Goal: Task Accomplishment & Management: Manage account settings

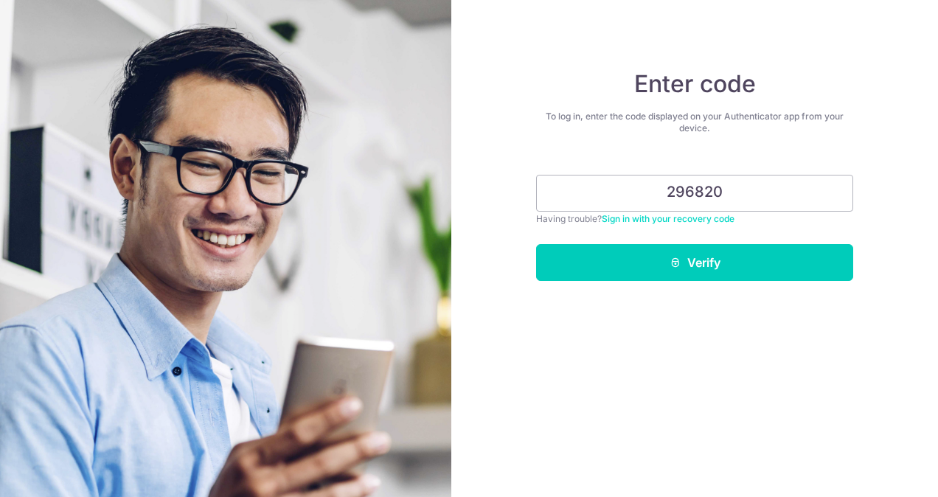
type input "296820"
click at [775, 281] on div "Enter code To log in, enter the code displayed on your Authenticator app from y…" at bounding box center [695, 248] width 487 height 497
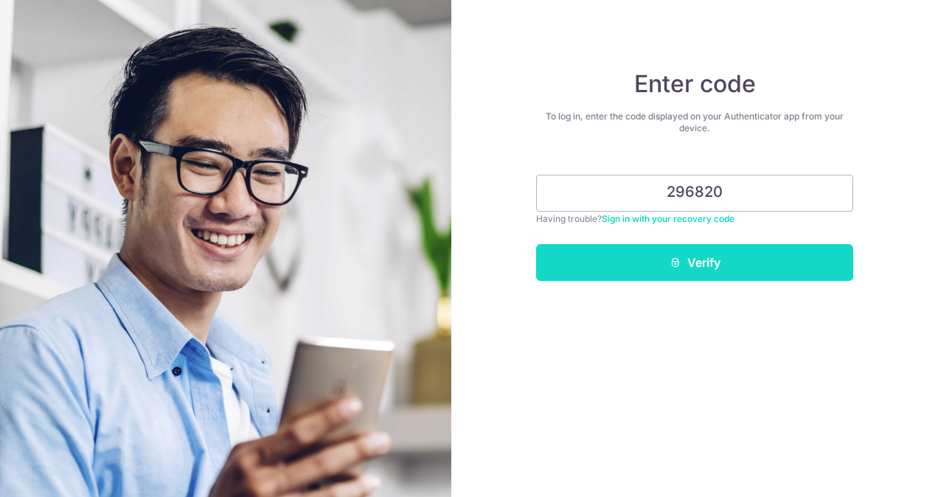
click at [774, 272] on button "Verify" at bounding box center [694, 262] width 317 height 37
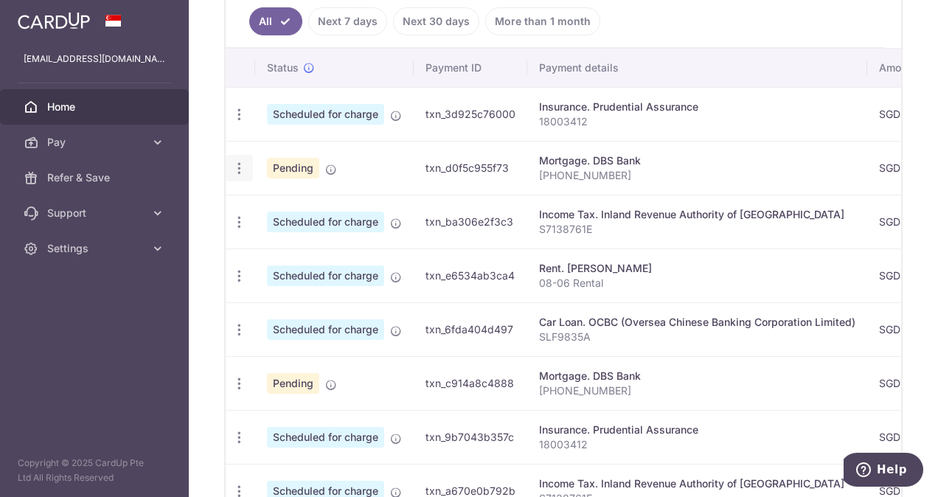
click at [243, 161] on icon "button" at bounding box center [239, 168] width 15 height 15
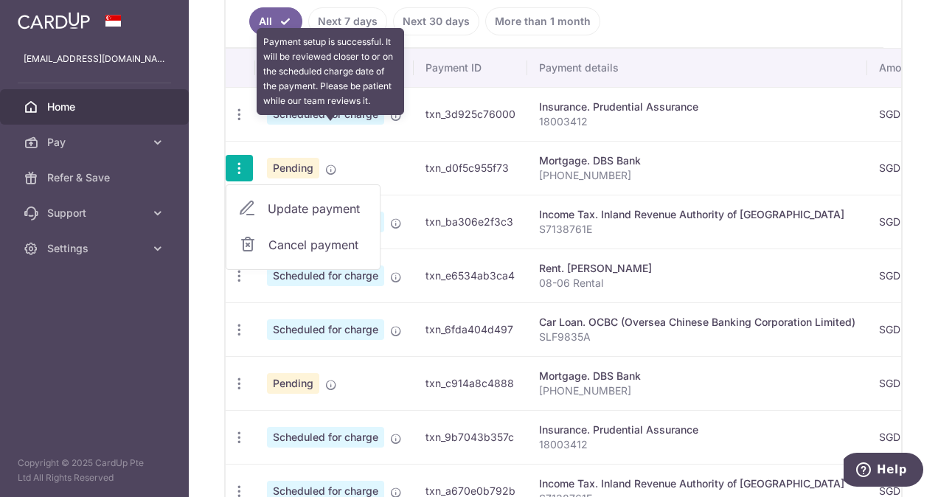
click at [333, 164] on icon at bounding box center [331, 170] width 12 height 12
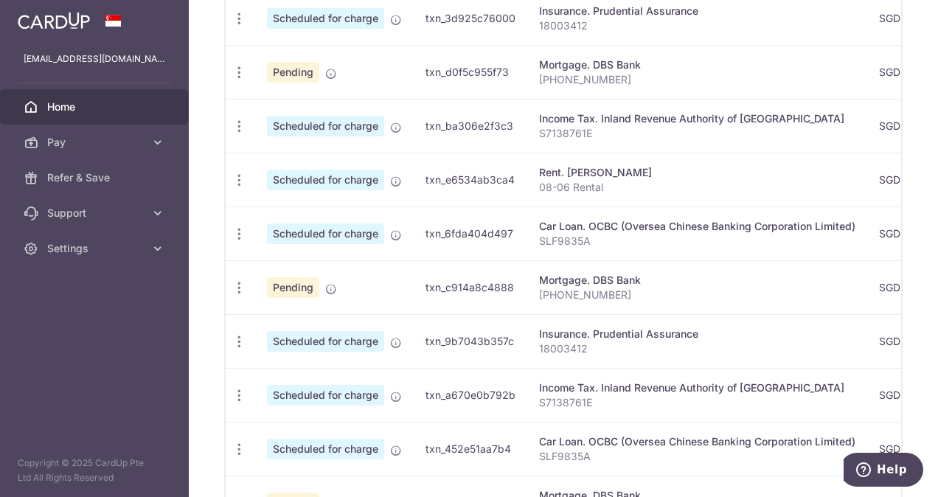
scroll to position [496, 0]
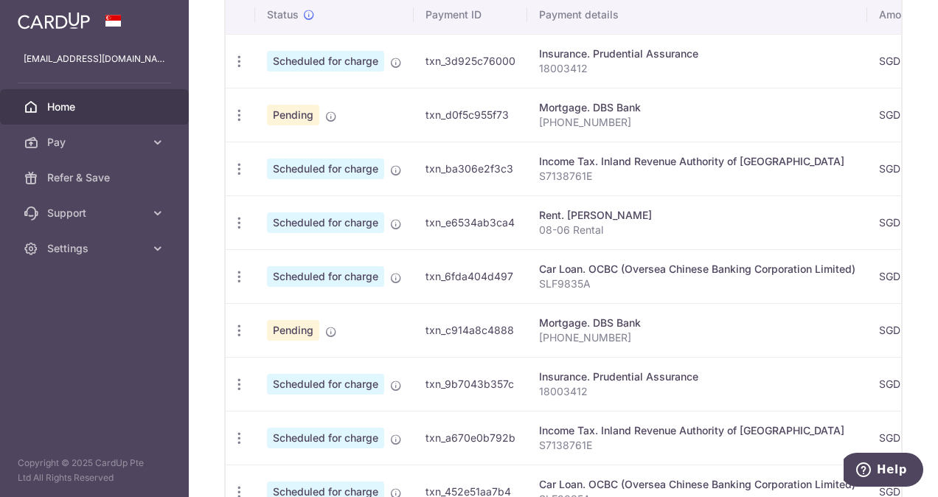
click at [87, 96] on link "Home" at bounding box center [94, 106] width 189 height 35
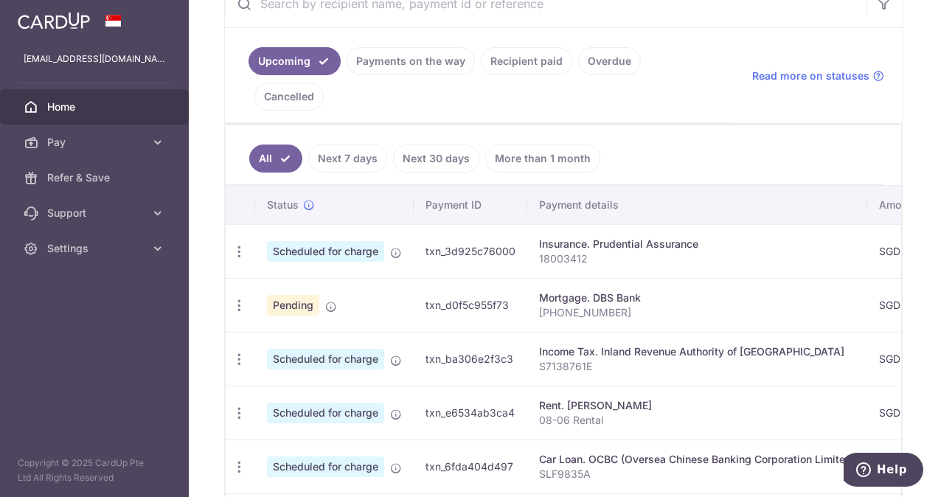
scroll to position [295, 0]
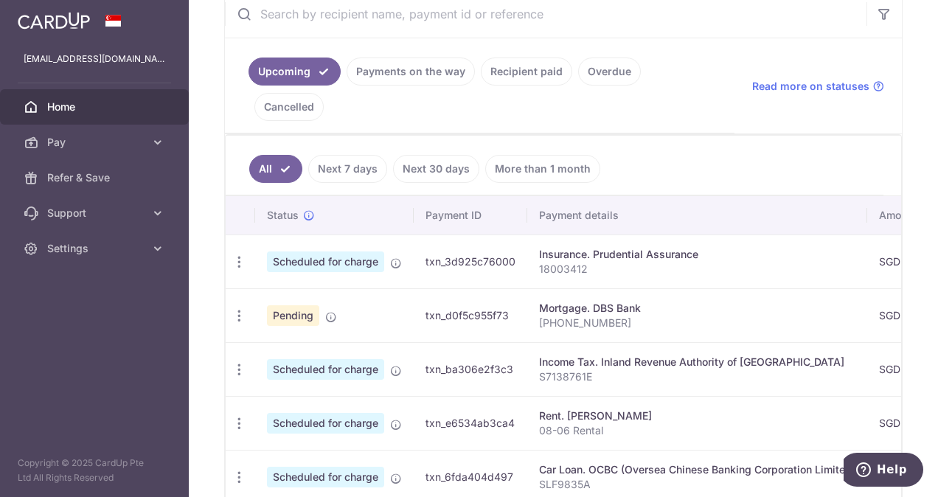
click at [553, 155] on link "More than 1 month" at bounding box center [542, 169] width 115 height 28
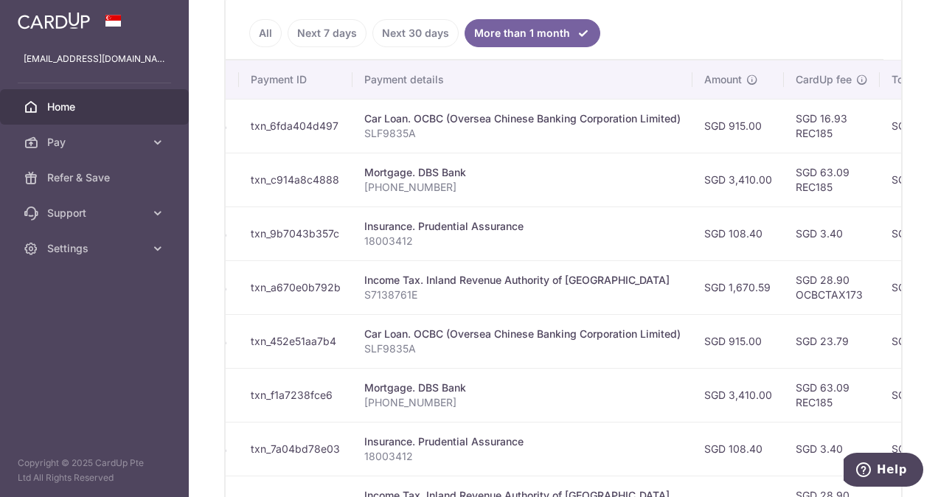
scroll to position [348, 0]
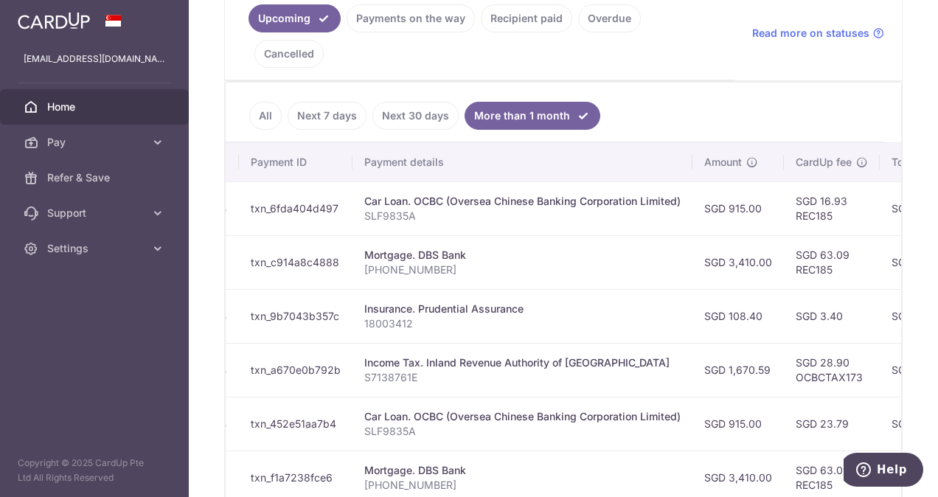
click at [481, 19] on link "Recipient paid" at bounding box center [526, 18] width 91 height 28
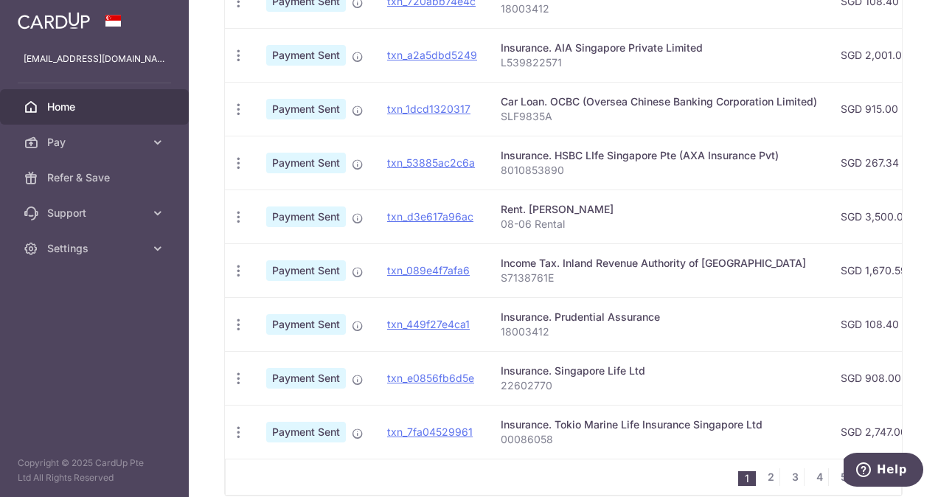
scroll to position [570, 0]
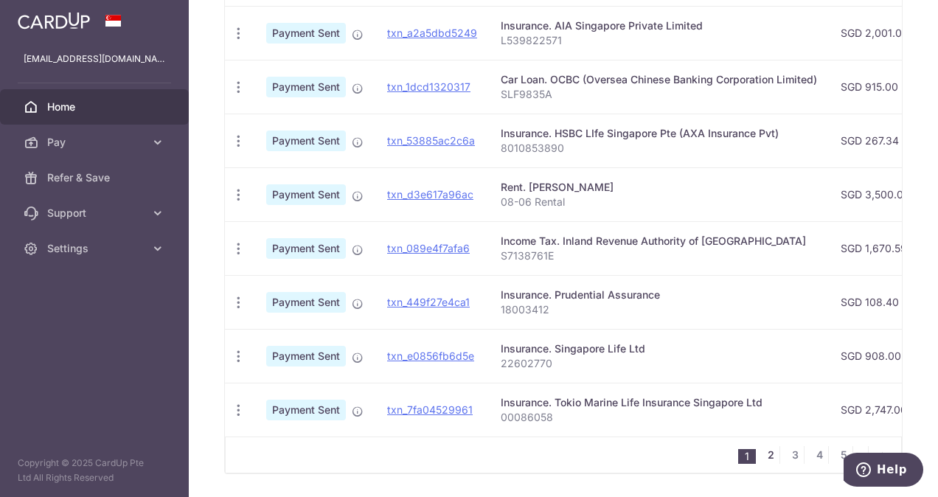
click at [762, 446] on link "2" at bounding box center [771, 455] width 18 height 18
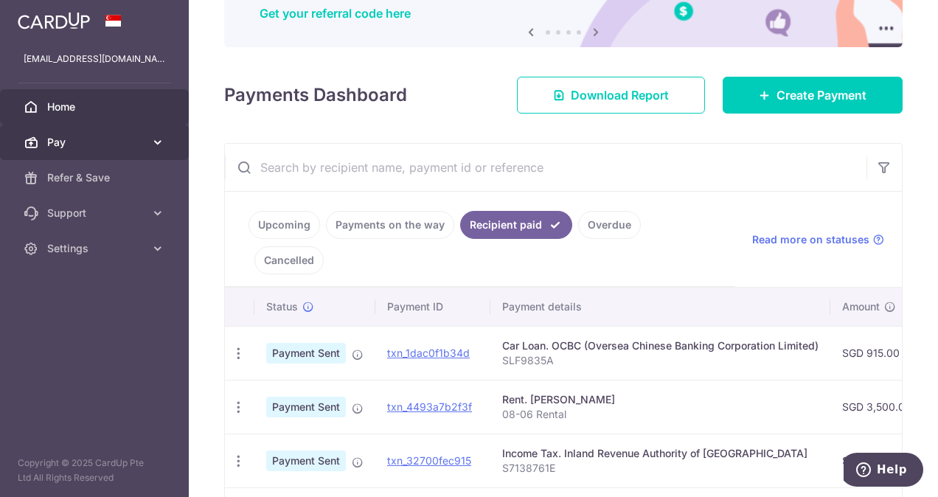
scroll to position [89, 0]
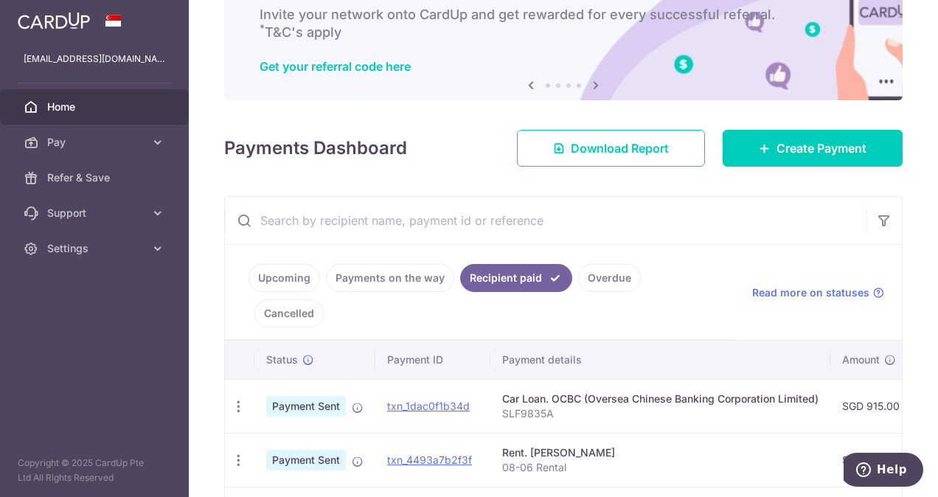
click at [97, 110] on span "Home" at bounding box center [95, 107] width 97 height 15
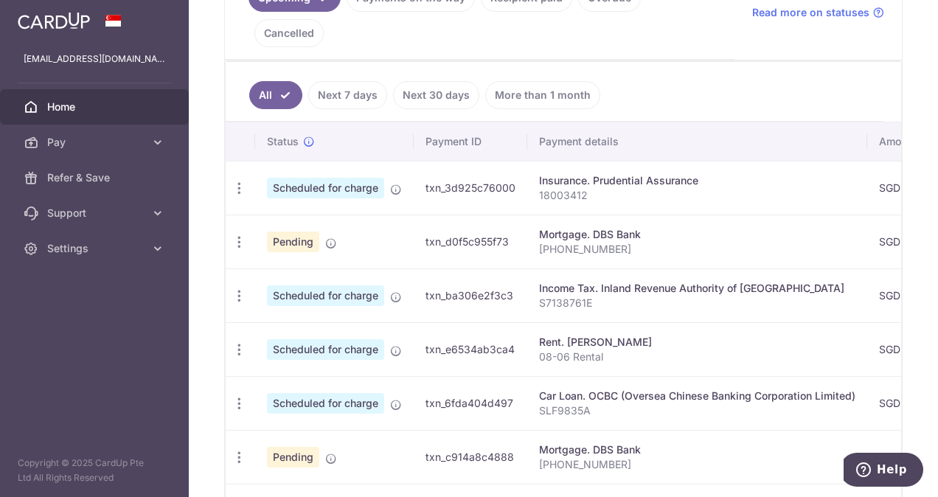
scroll to position [590, 0]
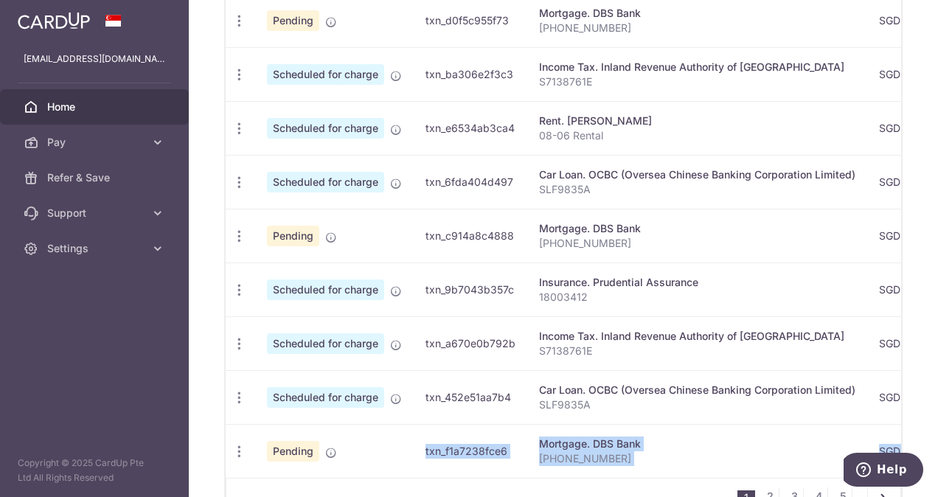
drag, startPoint x: 363, startPoint y: 435, endPoint x: 586, endPoint y: 483, distance: 227.9
click at [586, 483] on div "× Pause Schedule Pause all future payments in this series Pause just this one p…" at bounding box center [564, 248] width 750 height 497
drag, startPoint x: 586, startPoint y: 483, endPoint x: 523, endPoint y: 446, distance: 72.8
click at [523, 478] on div "1 2 3 4 5 ..." at bounding box center [564, 496] width 676 height 37
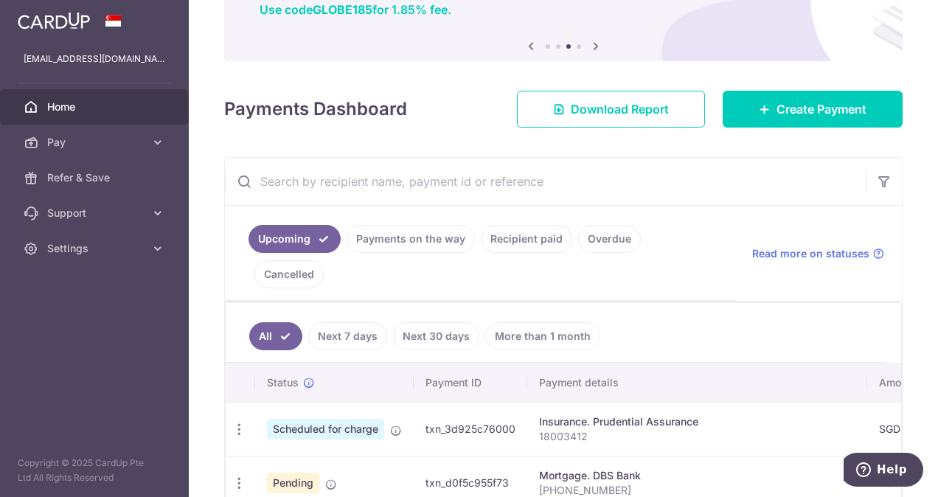
scroll to position [274, 0]
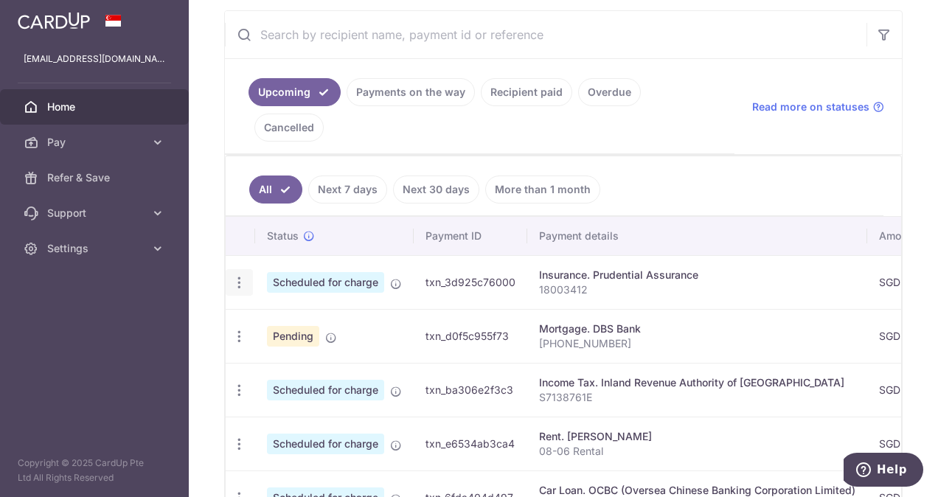
click at [239, 269] on div "Update payment Cancel payment" at bounding box center [239, 282] width 27 height 27
click at [241, 275] on icon "button" at bounding box center [239, 282] width 15 height 15
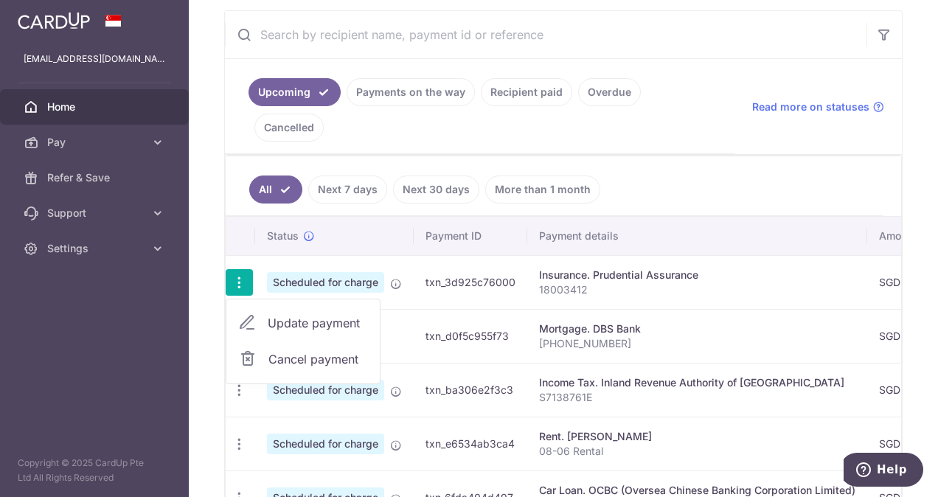
click at [286, 314] on span "Update payment" at bounding box center [318, 323] width 100 height 18
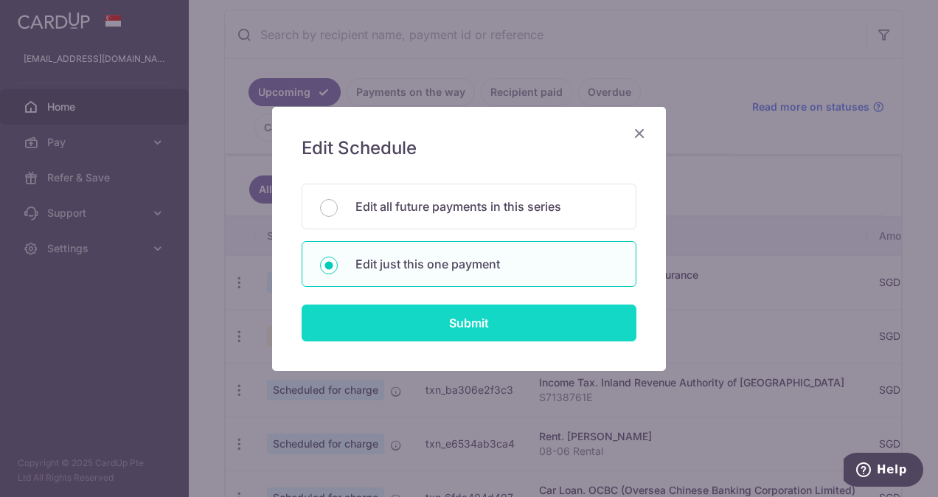
click at [460, 319] on input "Submit" at bounding box center [469, 323] width 335 height 37
radio input "true"
type input "108.40"
type input "[DATE]"
type input "18003412"
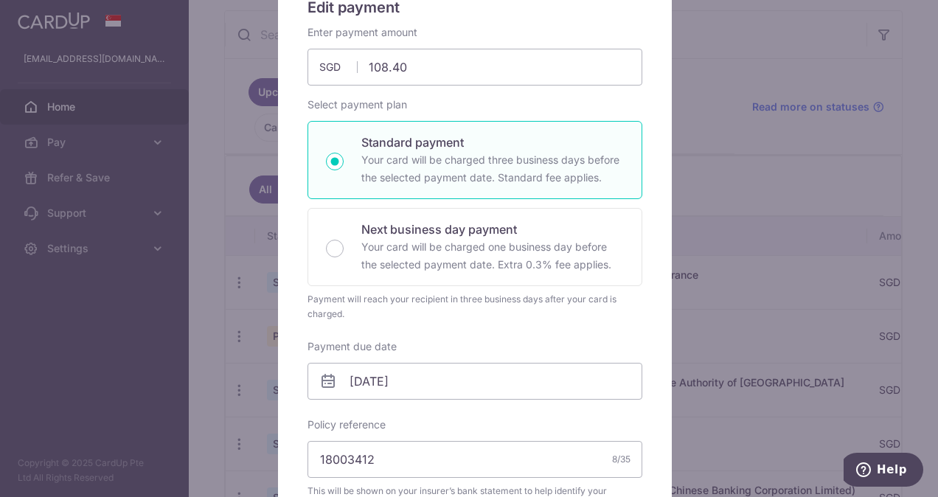
scroll to position [295, 0]
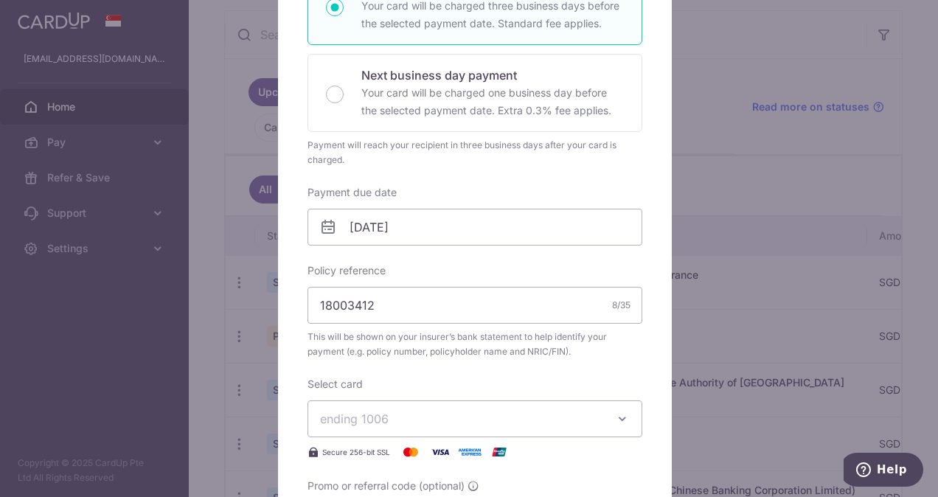
click at [412, 416] on span "ending 1006" at bounding box center [461, 419] width 283 height 18
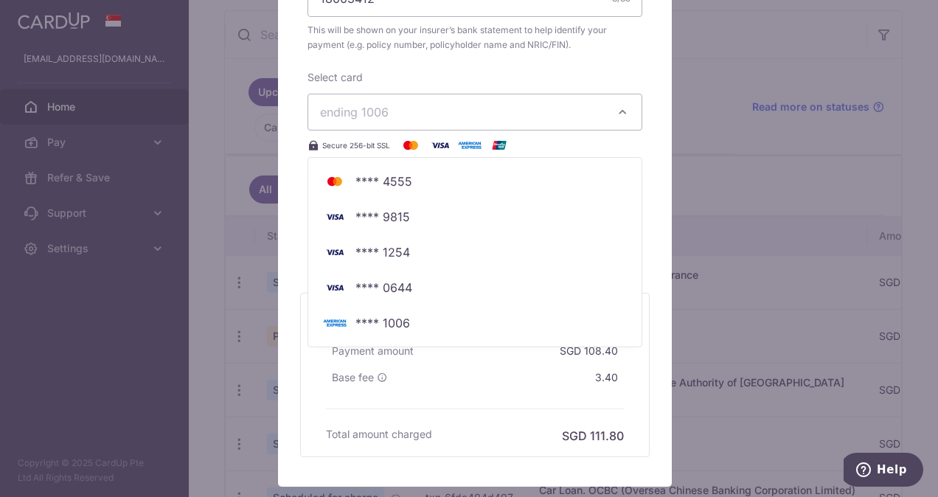
scroll to position [695, 0]
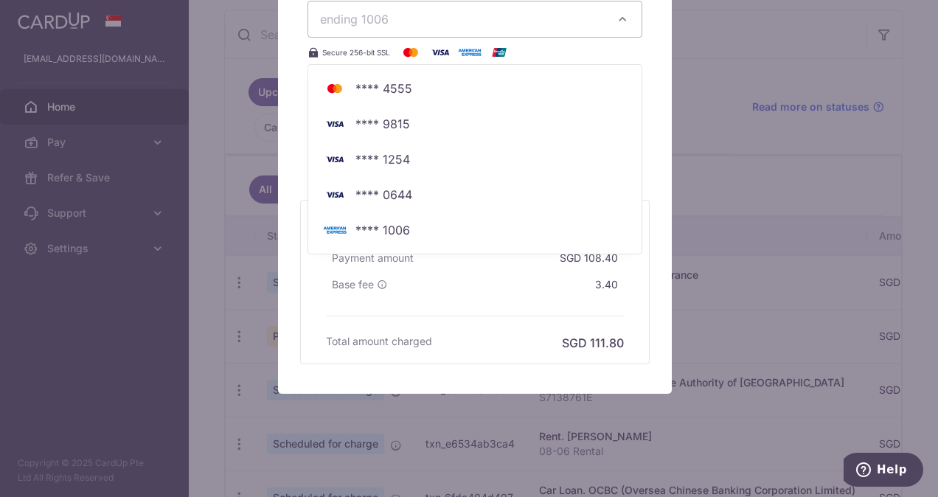
click at [417, 328] on div "Total amount breakdown Payment amount SGD 108.40 Base fee 3.40 Processing fee N…" at bounding box center [475, 281] width 313 height 139
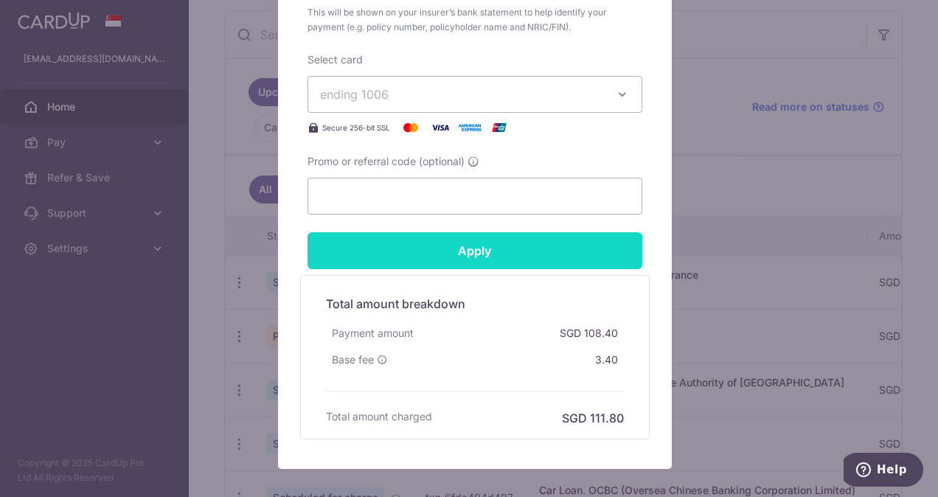
scroll to position [547, 0]
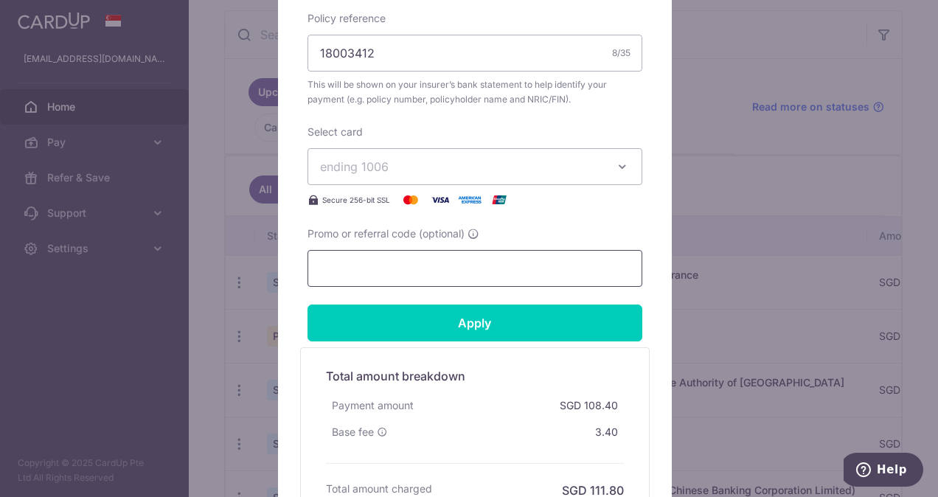
click at [394, 269] on input "Promo or referral code (optional)" at bounding box center [475, 268] width 335 height 37
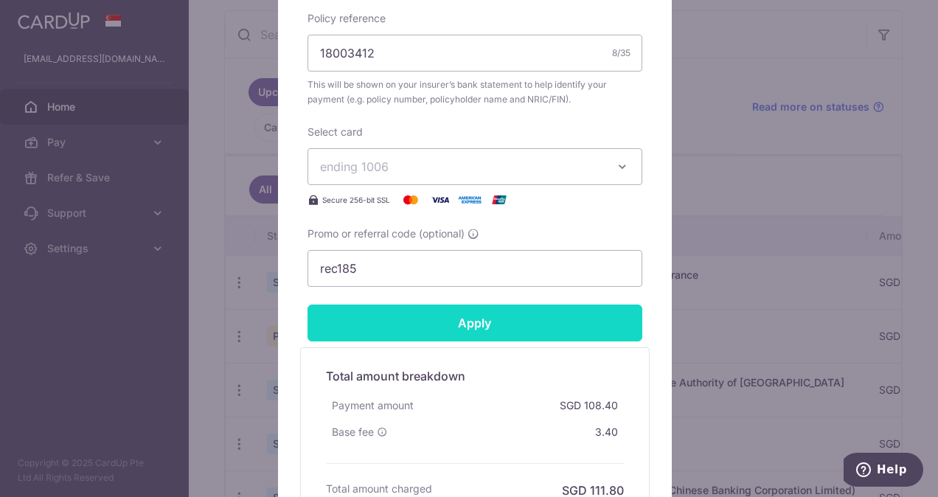
click at [395, 314] on input "Apply" at bounding box center [475, 323] width 335 height 37
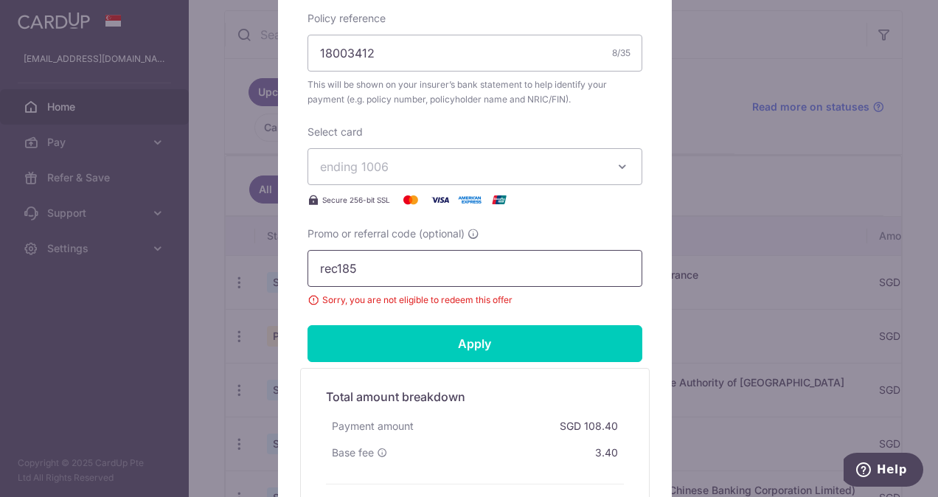
click at [433, 269] on input "rec185" at bounding box center [475, 268] width 335 height 37
type input "r"
type input "c"
type input "ocbc225"
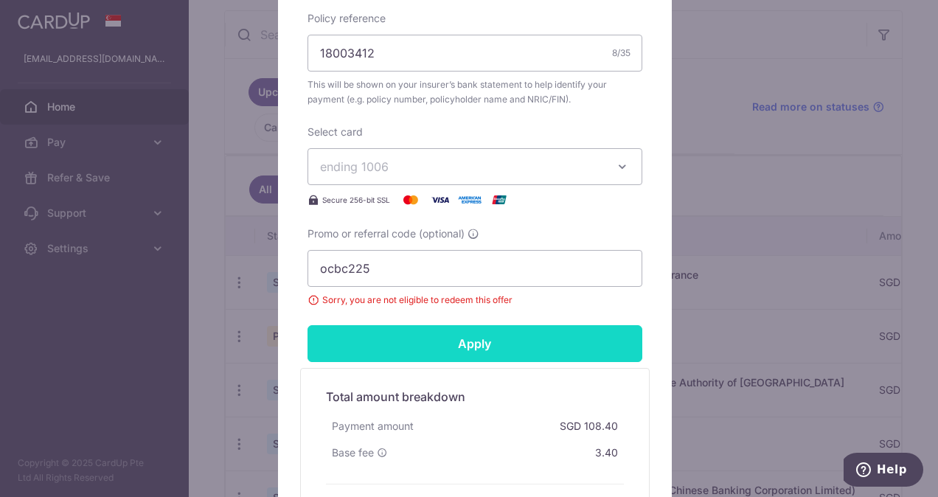
click at [431, 331] on input "Apply" at bounding box center [475, 343] width 335 height 37
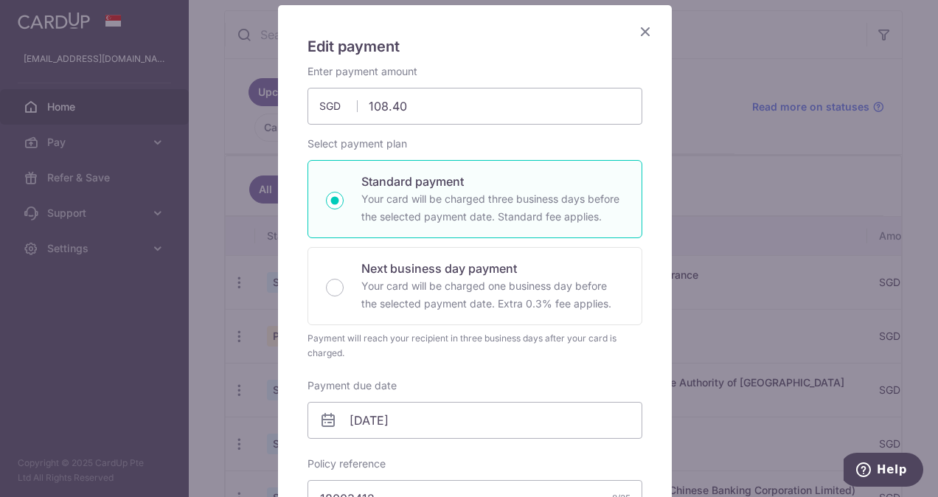
scroll to position [0, 0]
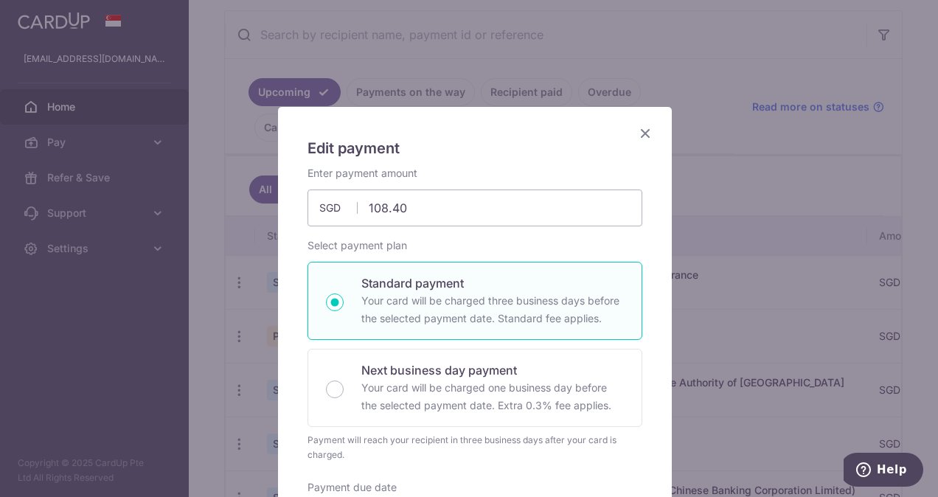
click at [645, 131] on icon "Close" at bounding box center [646, 133] width 18 height 18
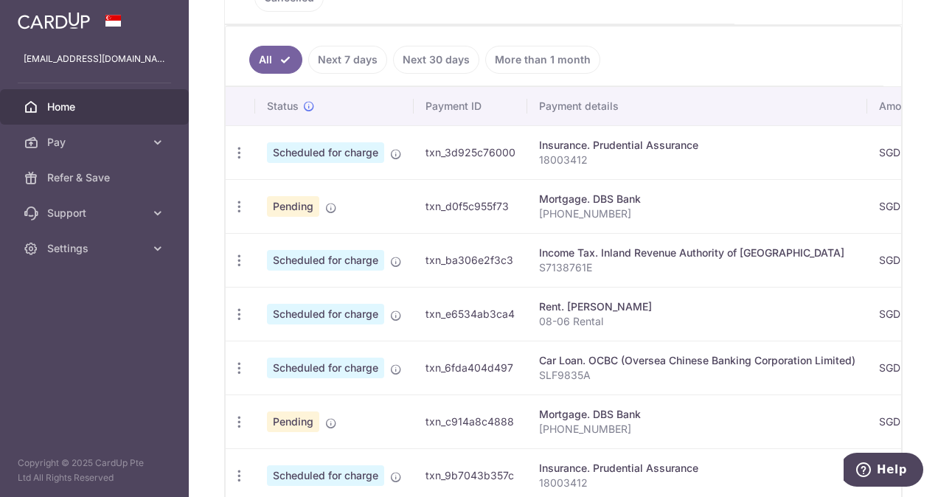
scroll to position [570, 0]
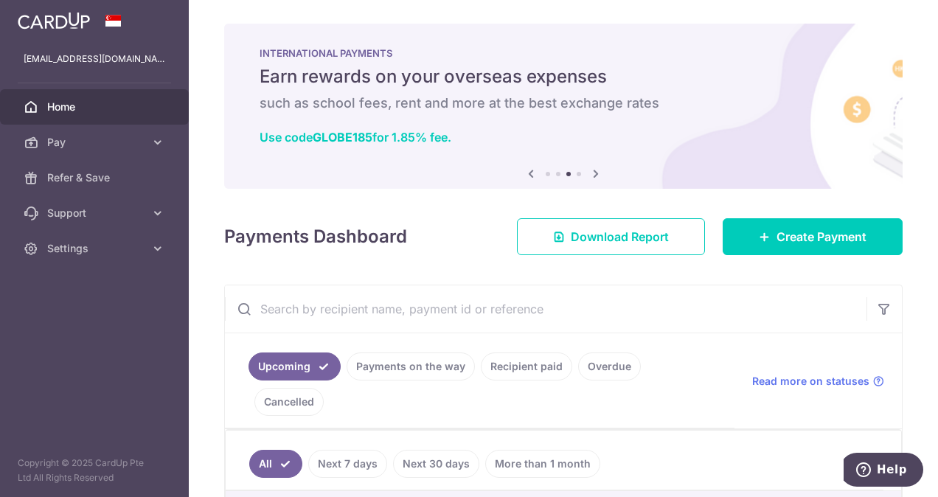
click at [99, 86] on ul "[EMAIL_ADDRESS][DOMAIN_NAME] Home Pay Payments Recipients Cards Refer & Save Su…" at bounding box center [94, 153] width 189 height 225
click at [109, 110] on span "Home" at bounding box center [95, 107] width 97 height 15
